Goal: Task Accomplishment & Management: Use online tool/utility

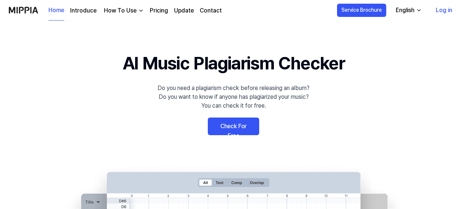
click at [444, 11] on link "Log in" at bounding box center [444, 10] width 28 height 21
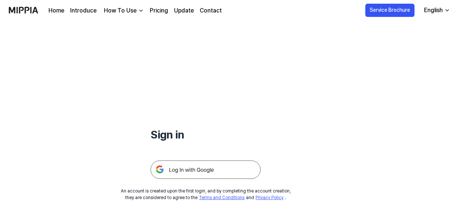
click at [198, 167] on img at bounding box center [205, 169] width 110 height 18
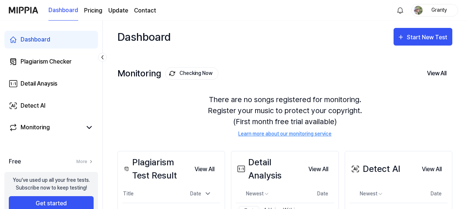
click at [41, 62] on div "Plagiarism Checker" at bounding box center [46, 61] width 51 height 9
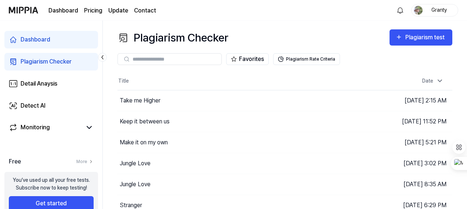
scroll to position [109, 0]
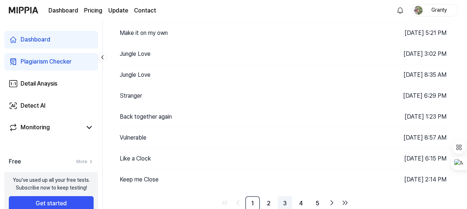
click at [285, 201] on link "3" at bounding box center [284, 203] width 15 height 15
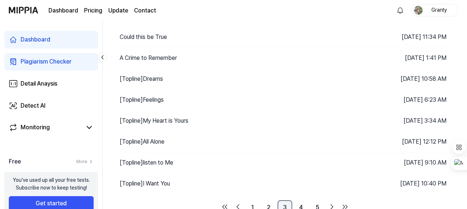
scroll to position [109, 0]
